Goal: Transaction & Acquisition: Obtain resource

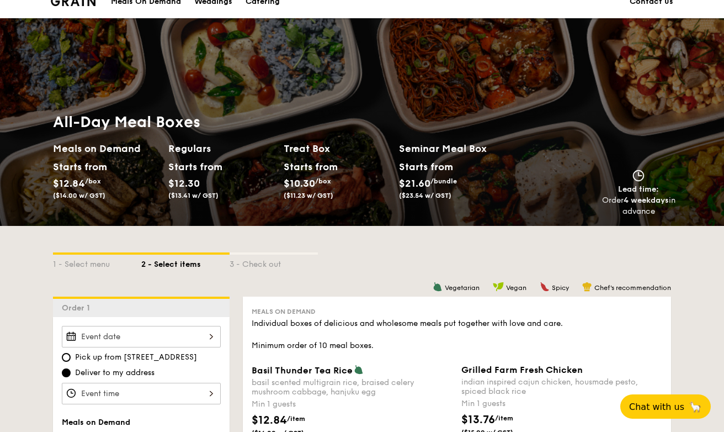
scroll to position [436, 0]
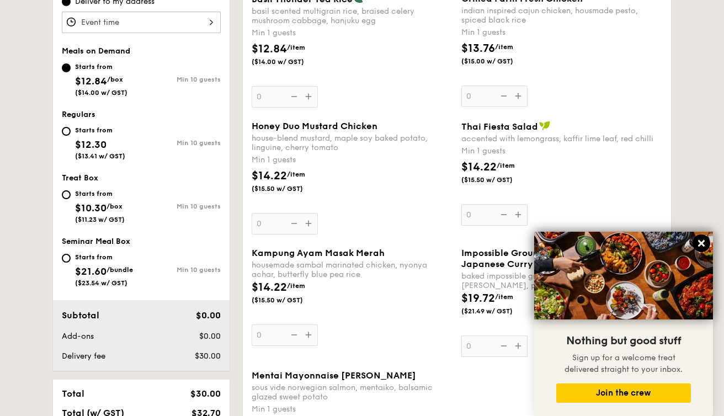
click at [700, 246] on icon at bounding box center [701, 243] width 7 height 7
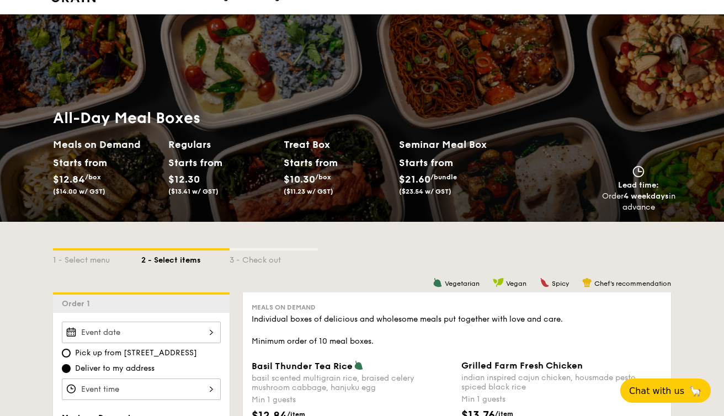
scroll to position [222, 0]
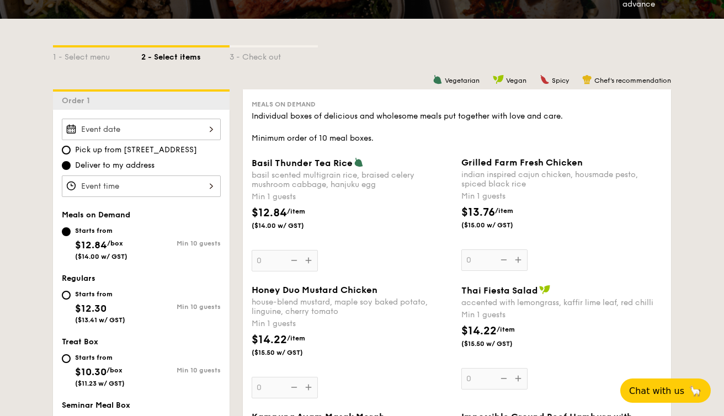
click at [372, 236] on div "$12.84 /item ($14.00 w/ GST)" at bounding box center [352, 224] width 210 height 39
click at [318, 250] on input "0" at bounding box center [285, 261] width 66 height 22
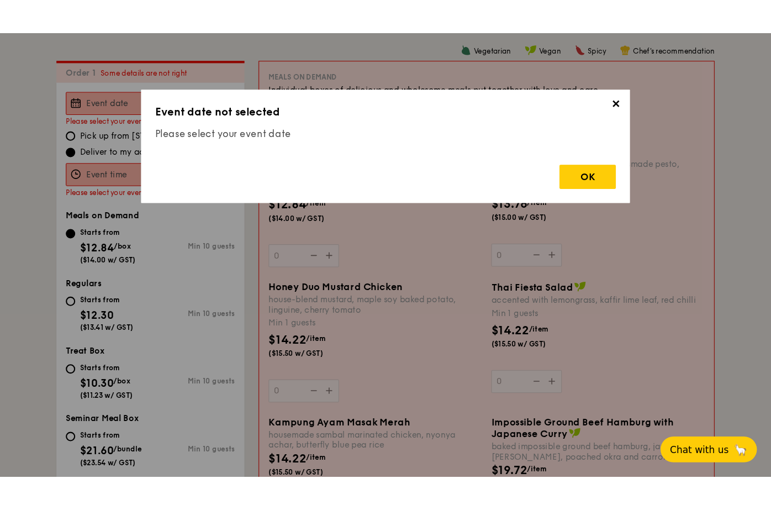
scroll to position [295, 0]
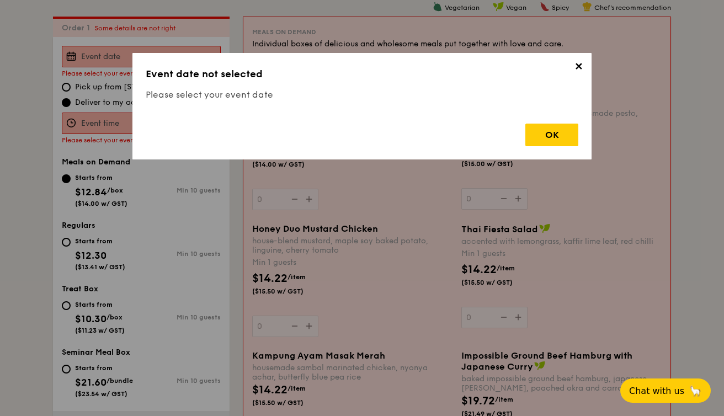
click at [578, 62] on span "✕" at bounding box center [578, 68] width 15 height 15
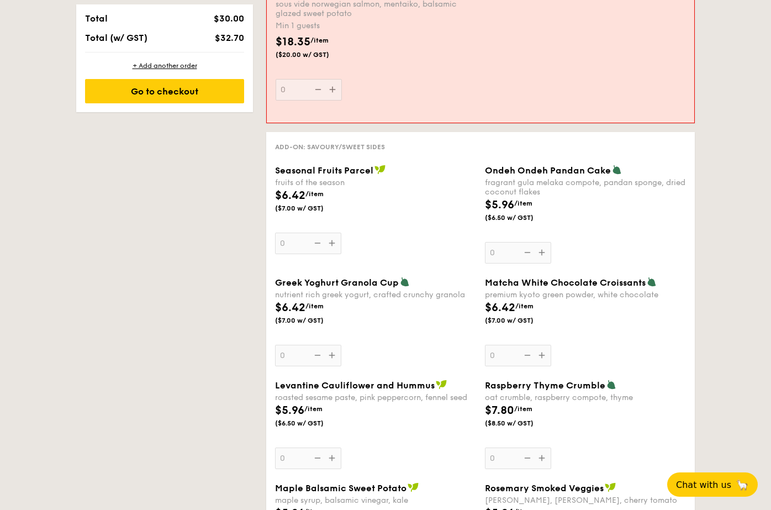
scroll to position [0, 0]
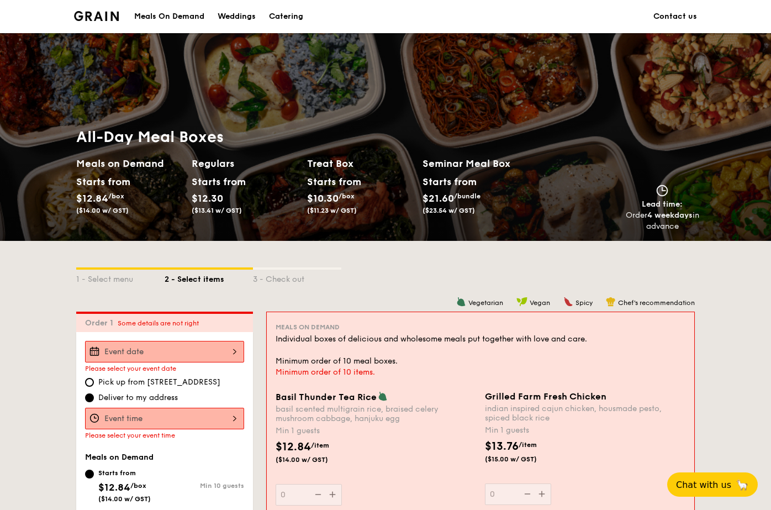
click at [109, 17] on img at bounding box center [96, 16] width 45 height 10
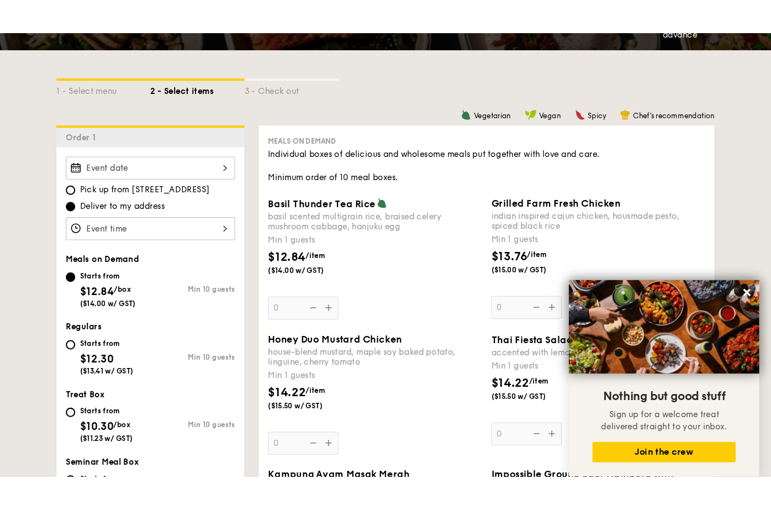
scroll to position [95, 0]
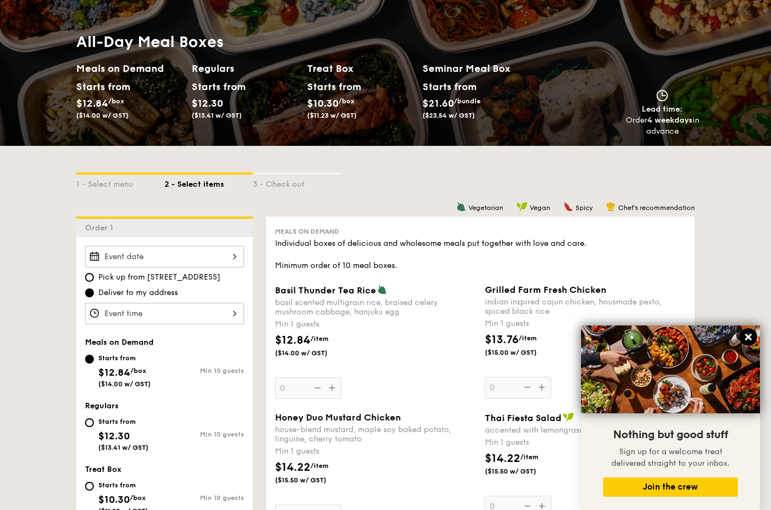
click at [724, 340] on icon at bounding box center [748, 336] width 7 height 7
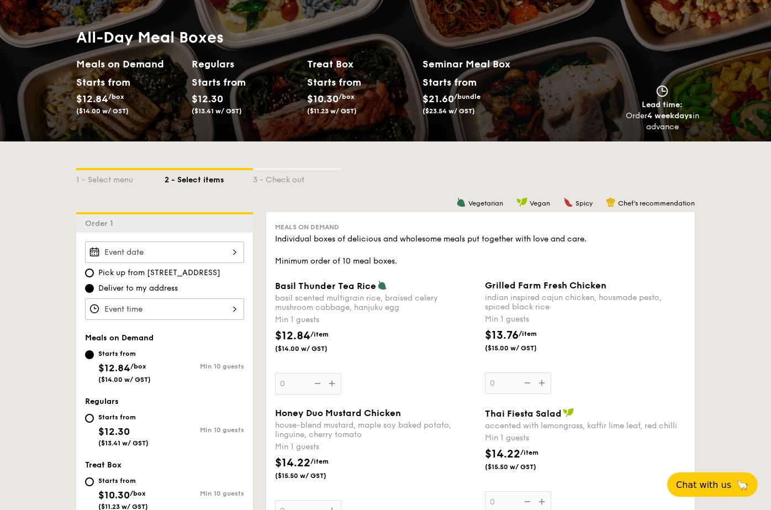
scroll to position [102, 0]
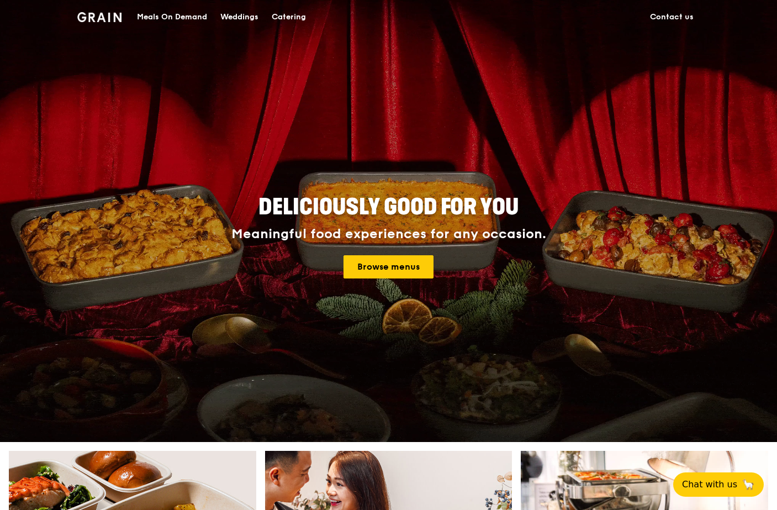
click at [288, 17] on div "Catering" at bounding box center [289, 17] width 34 height 33
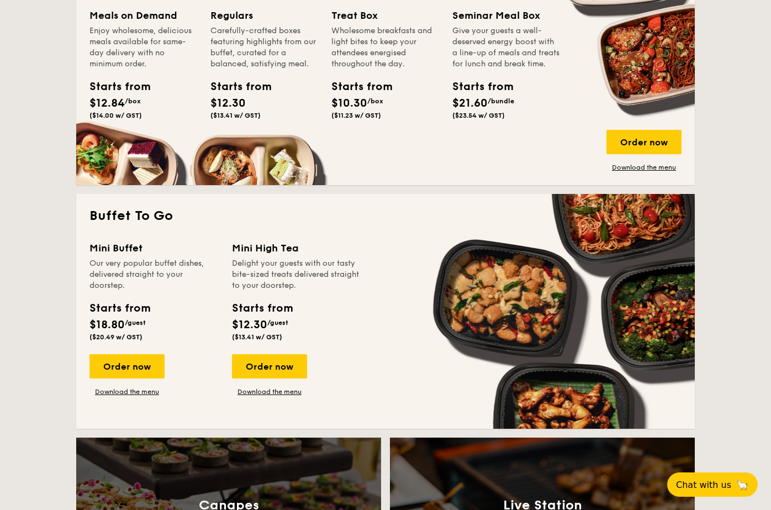
scroll to position [709, 0]
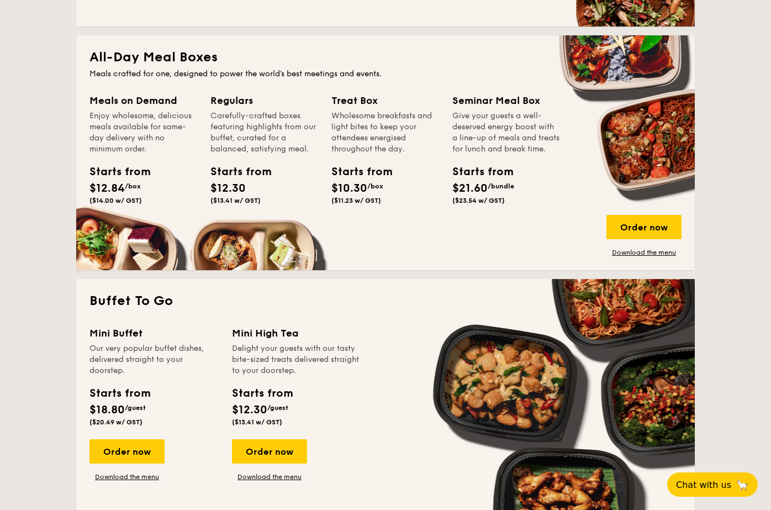
click at [632, 252] on link "Download the menu" at bounding box center [643, 252] width 75 height 9
